Goal: Find specific page/section

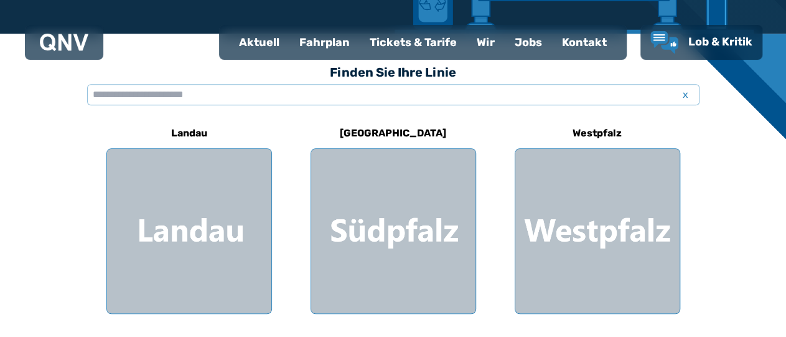
scroll to position [331, 0]
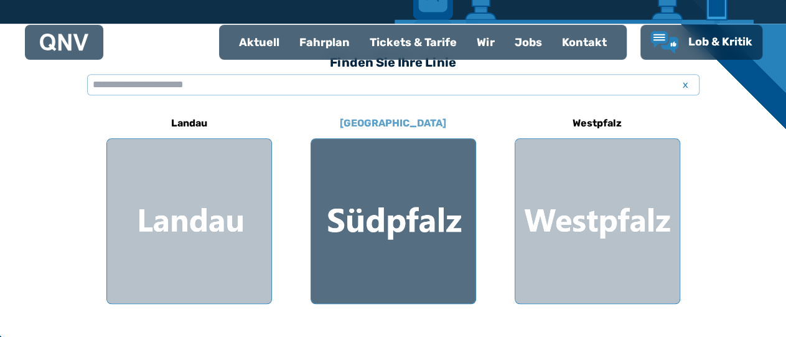
click at [344, 265] on div at bounding box center [393, 221] width 164 height 164
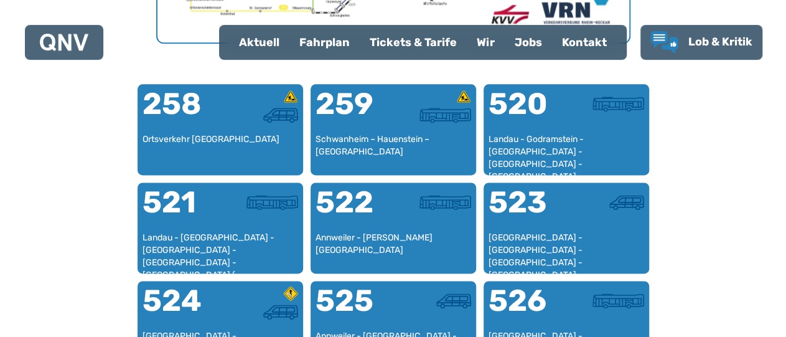
scroll to position [416, 0]
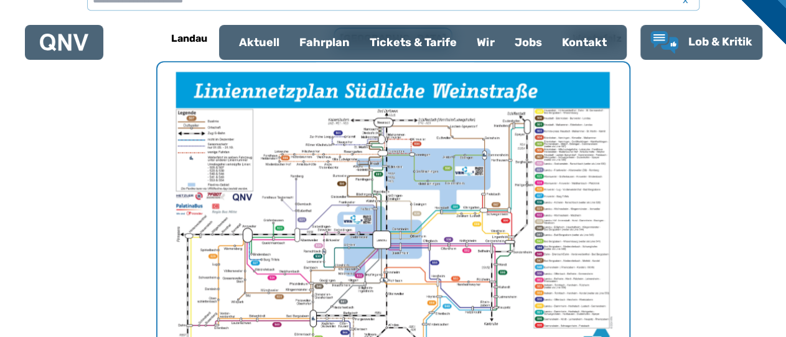
click at [289, 58] on div "Fahrplan" at bounding box center [324, 42] width 70 height 32
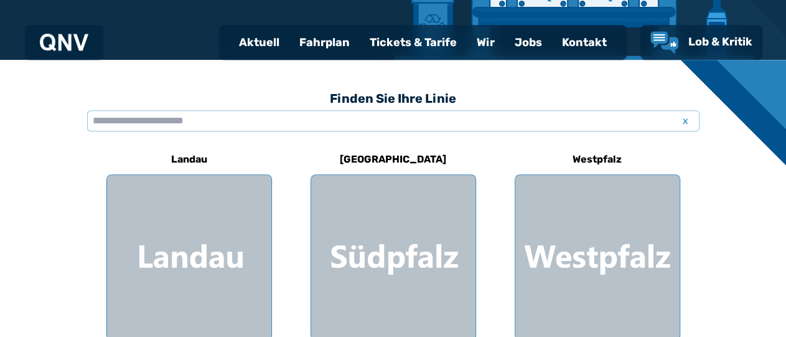
scroll to position [299, 0]
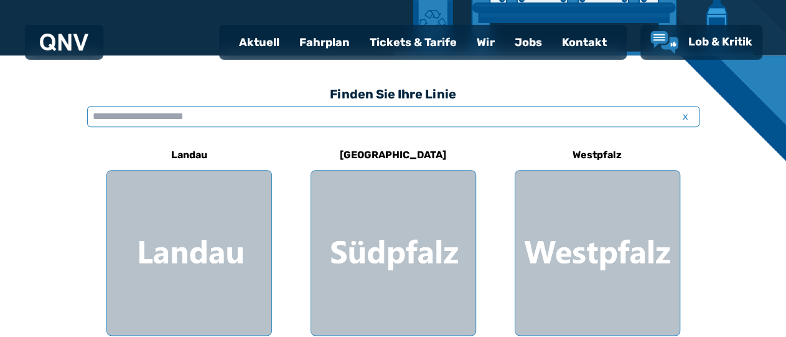
click at [211, 127] on input "text" at bounding box center [393, 116] width 612 height 21
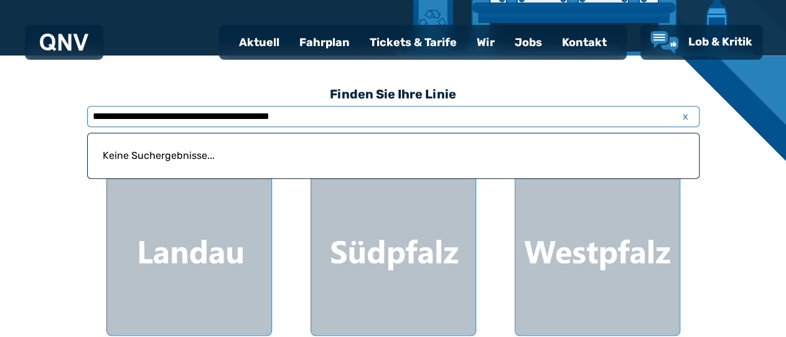
type input "**********"
click at [289, 58] on div "Fahrplan" at bounding box center [324, 42] width 70 height 32
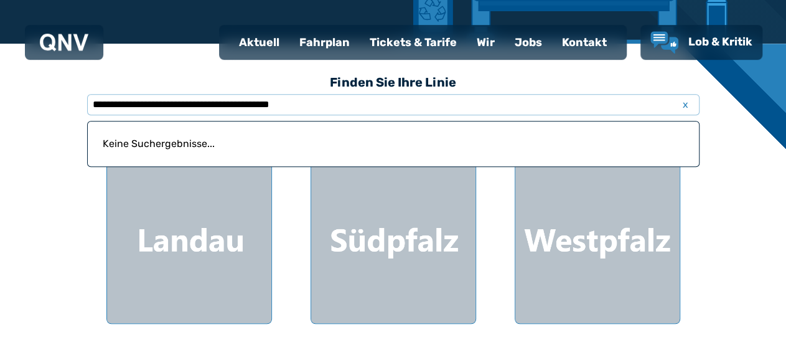
scroll to position [318, 0]
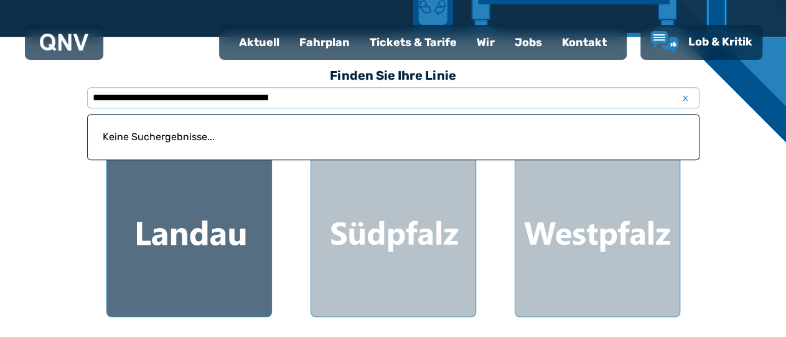
click at [146, 276] on div at bounding box center [189, 234] width 164 height 164
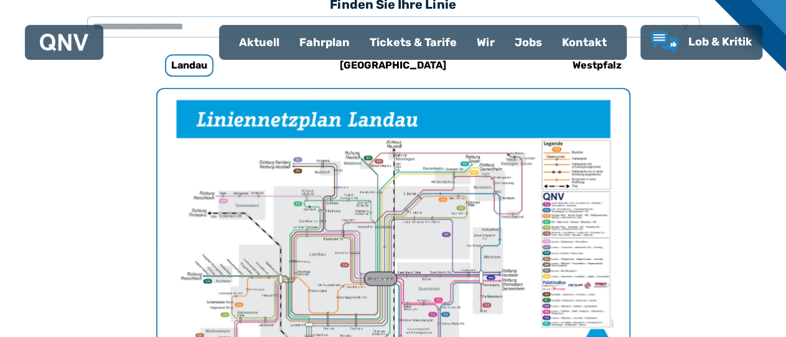
scroll to position [391, 0]
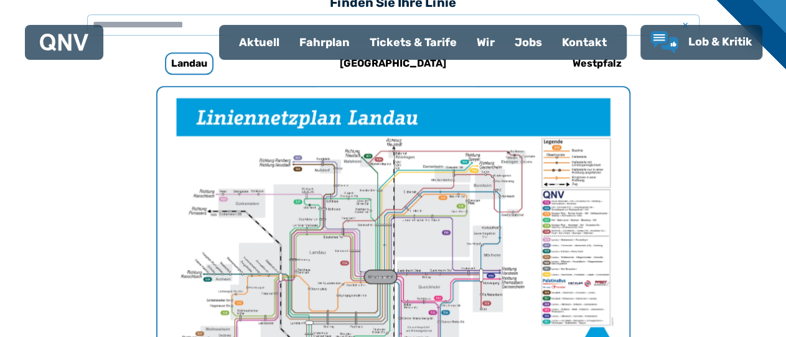
click at [289, 58] on div "Fahrplan" at bounding box center [324, 42] width 70 height 32
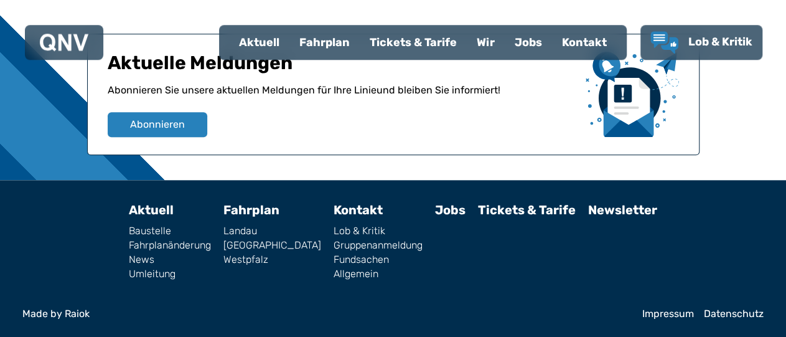
scroll to position [757, 0]
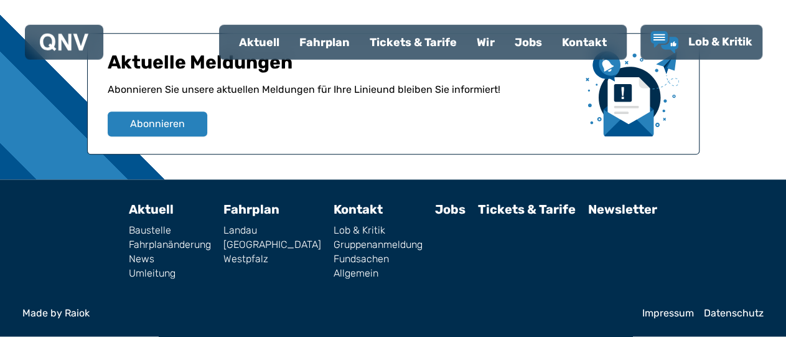
click at [248, 236] on link "Landau" at bounding box center [272, 231] width 98 height 10
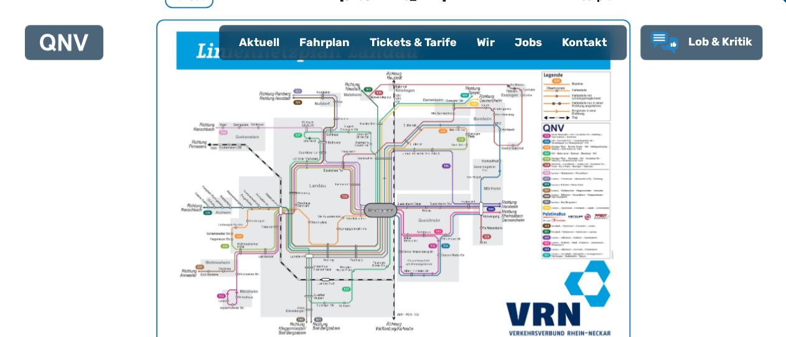
scroll to position [400, 0]
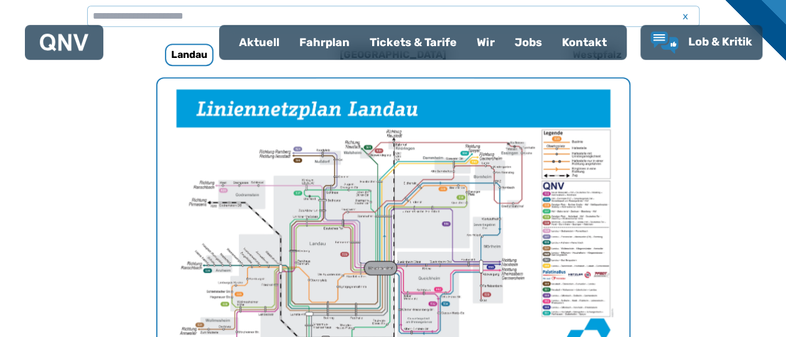
click at [229, 58] on div "Aktuell" at bounding box center [259, 42] width 60 height 32
select select "*"
